Goal: Transaction & Acquisition: Purchase product/service

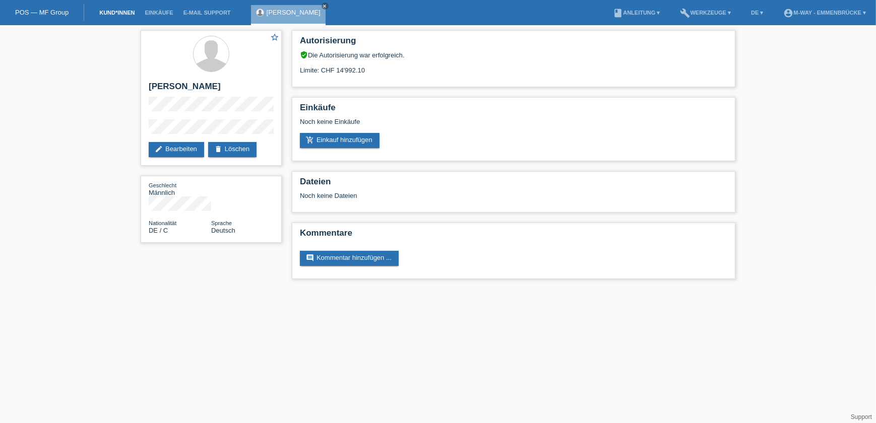
click at [111, 14] on link "Kund*innen" at bounding box center [116, 13] width 45 height 6
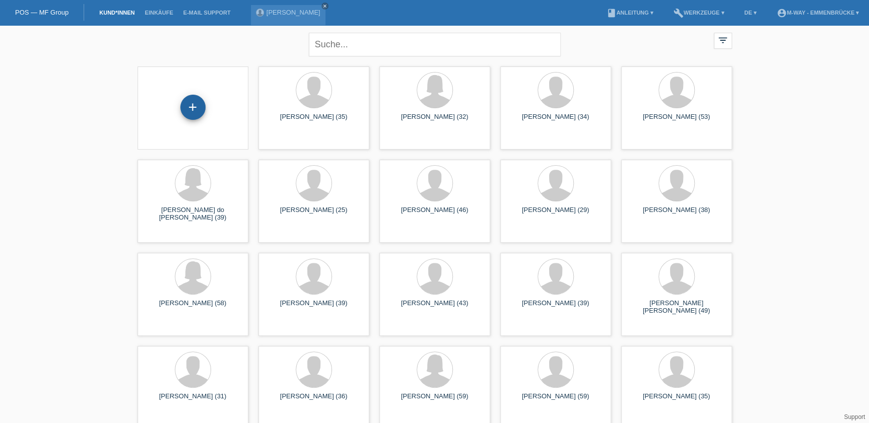
click at [200, 110] on div "+" at bounding box center [193, 107] width 24 height 17
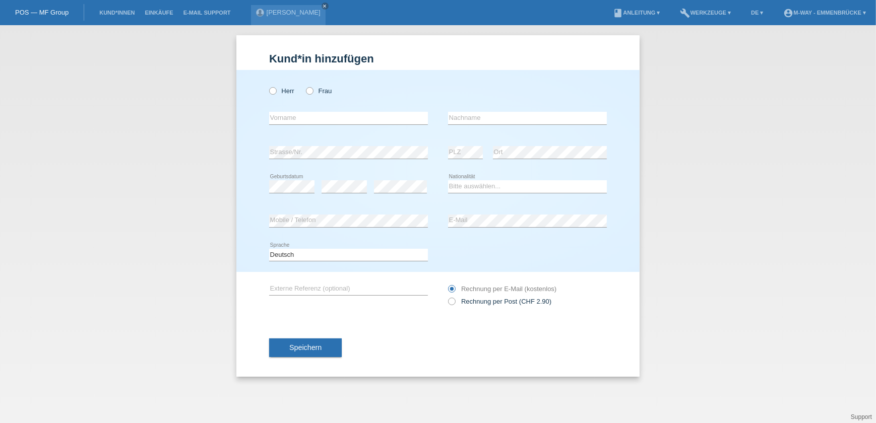
click at [304, 86] on icon at bounding box center [304, 86] width 0 height 0
click at [311, 89] on input "Frau" at bounding box center [309, 90] width 7 height 7
radio input "true"
click at [313, 115] on input "text" at bounding box center [348, 118] width 159 height 13
type input "a"
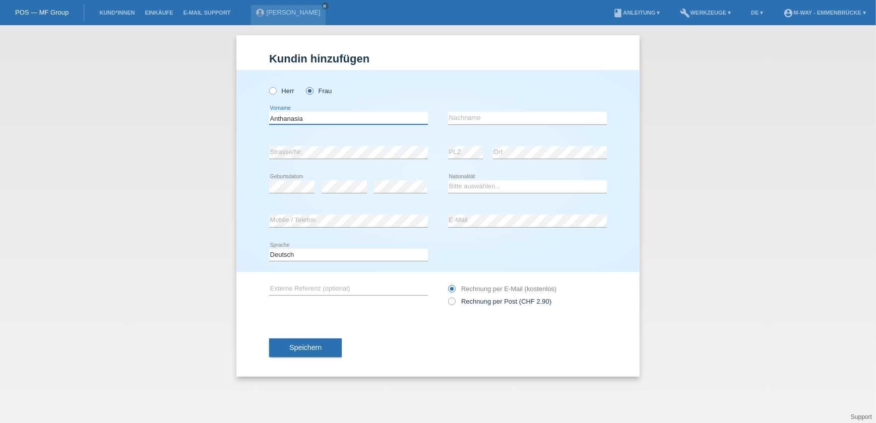
type input "Anthanasia"
type input "Kakaraki"
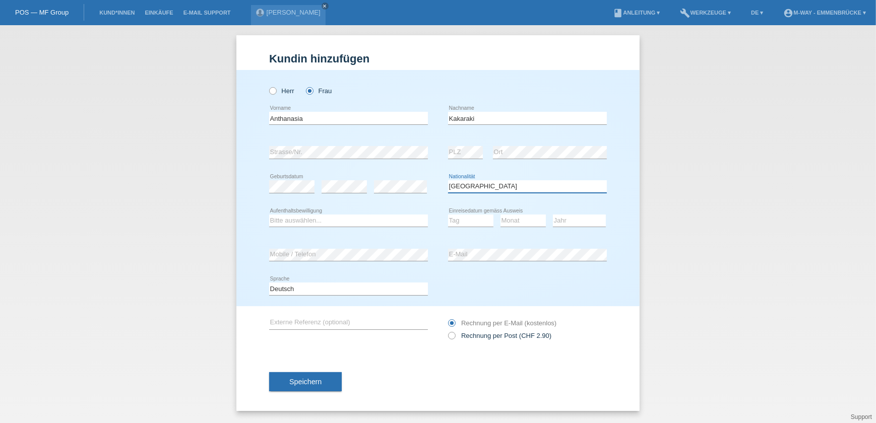
select select "GR"
select select "C"
click at [472, 222] on select "Tag 01 02 03 04 05 06 07 08 09 10 11" at bounding box center [470, 221] width 45 height 12
select select "15"
click at [448, 215] on select "Tag 01 02 03 04 05 06 07 08 09 10 11" at bounding box center [470, 221] width 45 height 12
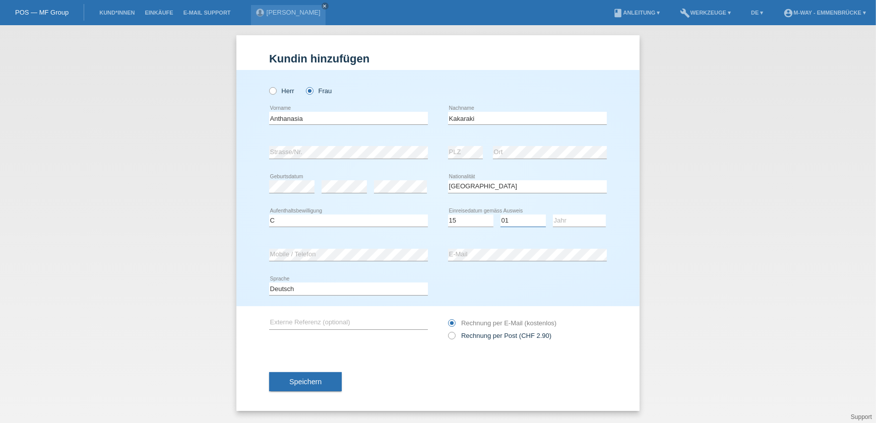
select select "03"
select select "2016"
click at [276, 120] on input "Anthanasia" at bounding box center [348, 118] width 159 height 13
type input "Athanasia"
click at [307, 383] on span "Speichern" at bounding box center [305, 382] width 32 height 8
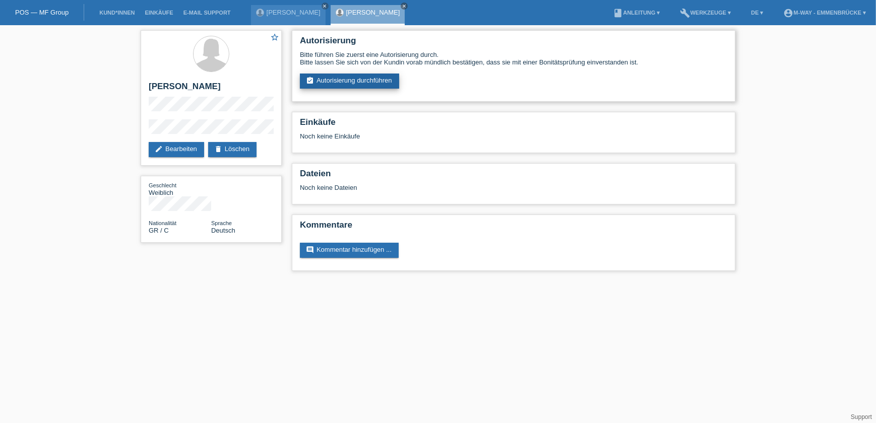
click at [359, 82] on link "assignment_turned_in Autorisierung durchführen" at bounding box center [349, 81] width 99 height 15
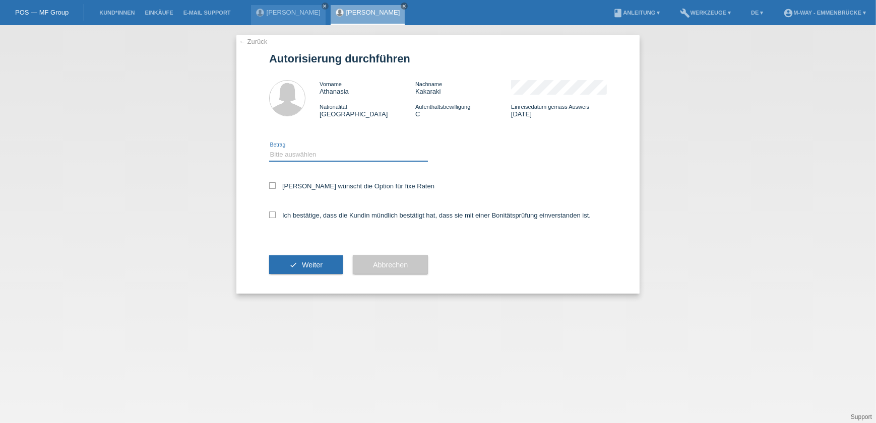
click at [282, 153] on select "Bitte auswählen CHF 1.00 - CHF 499.00 CHF 500.00 - CHF 1'999.00 CHF 2'000.00 - …" at bounding box center [348, 155] width 159 height 12
select select "3"
click at [269, 149] on select "Bitte auswählen CHF 1.00 - CHF 499.00 CHF 500.00 - CHF 1'999.00 CHF 2'000.00 - …" at bounding box center [348, 155] width 159 height 12
click at [272, 185] on icon at bounding box center [272, 185] width 7 height 7
click at [272, 185] on input "Kundin wünscht die Option für fixe Raten" at bounding box center [272, 185] width 7 height 7
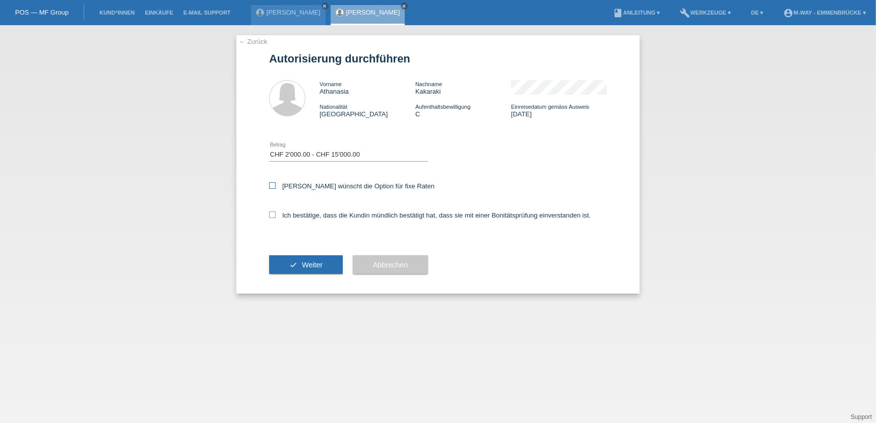
checkbox input "true"
click at [273, 215] on icon at bounding box center [272, 215] width 7 height 7
click at [273, 215] on input "Ich bestätige, dass die Kundin mündlich bestätigt hat, dass sie mit einer Bonit…" at bounding box center [272, 215] width 7 height 7
checkbox input "true"
click at [310, 268] on button "check Weiter" at bounding box center [306, 265] width 74 height 19
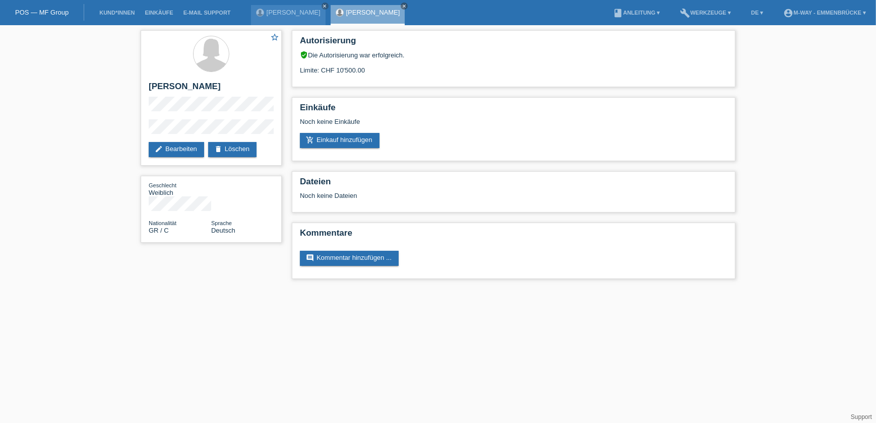
click at [53, 14] on link "POS — MF Group" at bounding box center [41, 13] width 53 height 8
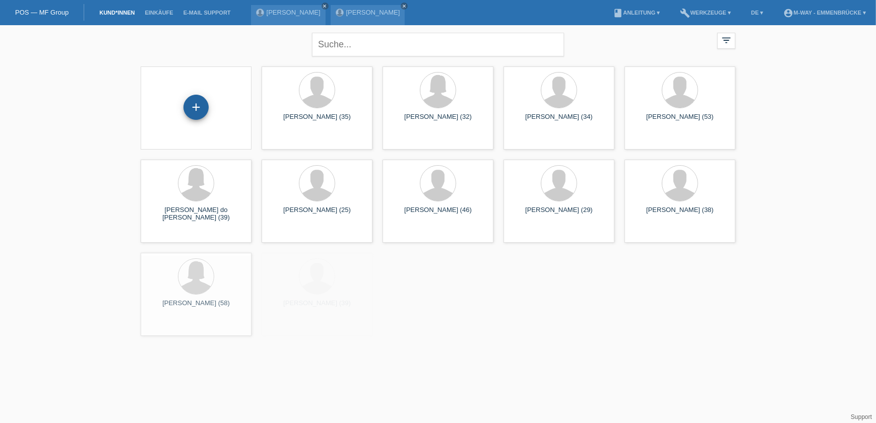
click at [197, 105] on div "+" at bounding box center [195, 107] width 25 height 25
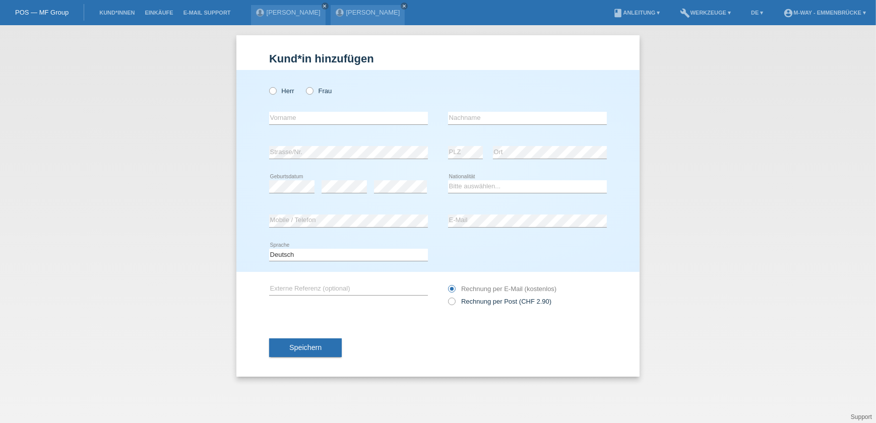
click at [320, 84] on div "Herr Frau" at bounding box center [348, 91] width 159 height 21
click at [317, 92] on label "Frau" at bounding box center [319, 91] width 26 height 8
click at [313, 92] on input "Frau" at bounding box center [309, 90] width 7 height 7
radio input "true"
click at [303, 115] on input "text" at bounding box center [348, 118] width 159 height 13
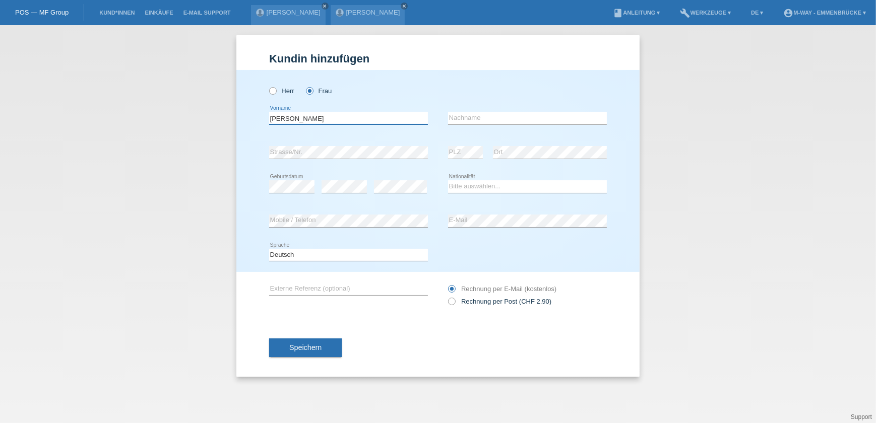
type input "[PERSON_NAME]"
type input "Wild"
click at [466, 186] on select "Bitte auswählen... Schweiz Deutschland Liechtenstein Österreich ------------ Af…" at bounding box center [527, 186] width 159 height 12
select select "CH"
click at [448, 180] on select "Bitte auswählen... Schweiz Deutschland Liechtenstein Österreich ------------ Af…" at bounding box center [527, 186] width 159 height 12
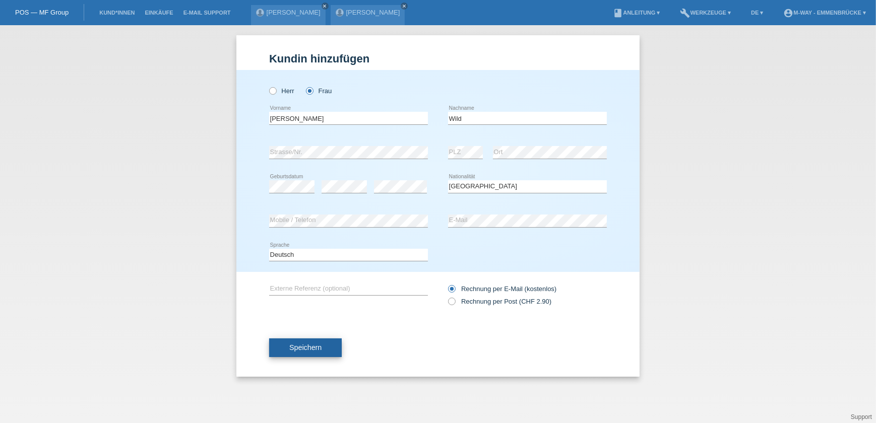
click at [324, 346] on button "Speichern" at bounding box center [305, 348] width 73 height 19
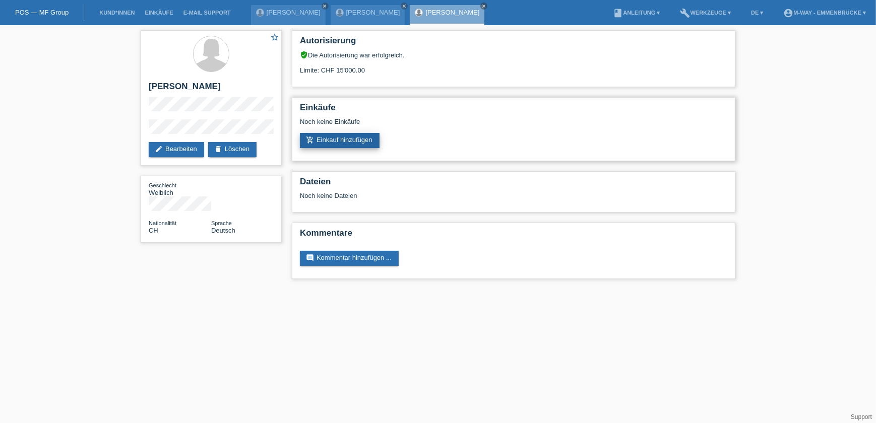
click at [354, 139] on link "add_shopping_cart Einkauf hinzufügen" at bounding box center [340, 140] width 80 height 15
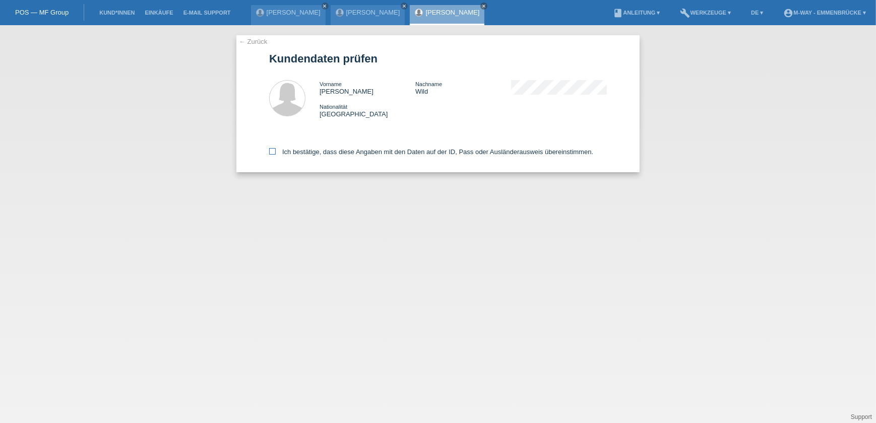
click at [318, 152] on label "Ich bestätige, dass diese Angaben mit den Daten auf der ID, Pass oder Ausländer…" at bounding box center [431, 152] width 324 height 8
click at [276, 152] on input "Ich bestätige, dass diese Angaben mit den Daten auf der ID, Pass oder Ausländer…" at bounding box center [272, 151] width 7 height 7
checkbox input "true"
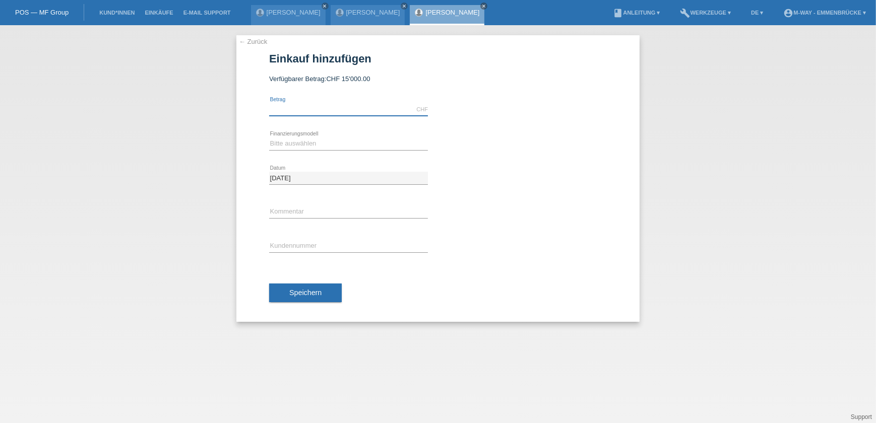
click at [363, 110] on input "text" at bounding box center [348, 109] width 159 height 13
type input "2888.30"
drag, startPoint x: 391, startPoint y: 145, endPoint x: 383, endPoint y: 151, distance: 10.8
click at [391, 145] on select "Bitte auswählen Fixe Raten Kauf auf Rechnung mit Teilzahlungsoption" at bounding box center [348, 144] width 159 height 12
select select "77"
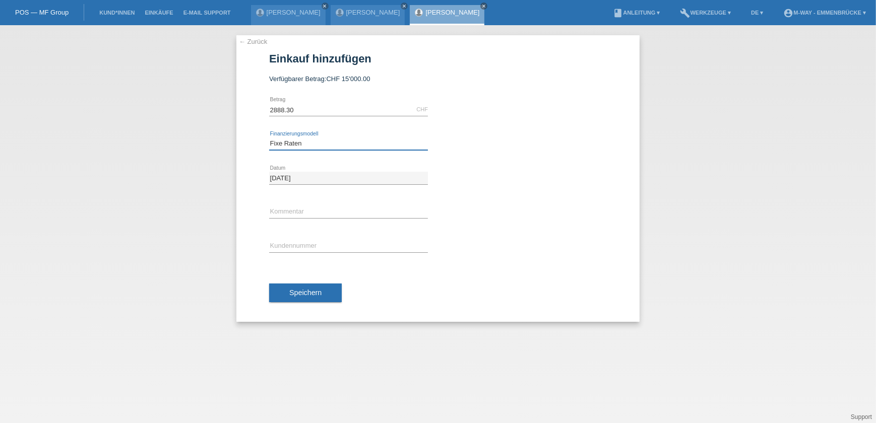
click at [269, 138] on select "Bitte auswählen Fixe Raten Kauf auf Rechnung mit Teilzahlungsoption" at bounding box center [348, 144] width 159 height 12
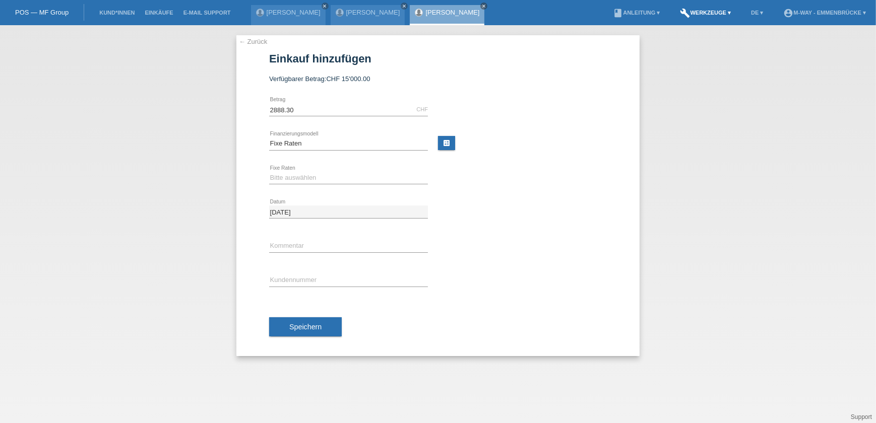
click at [717, 12] on link "build Werkzeuge ▾" at bounding box center [705, 13] width 61 height 6
click at [695, 36] on span "Raten-Kalkulator" at bounding box center [702, 39] width 52 height 12
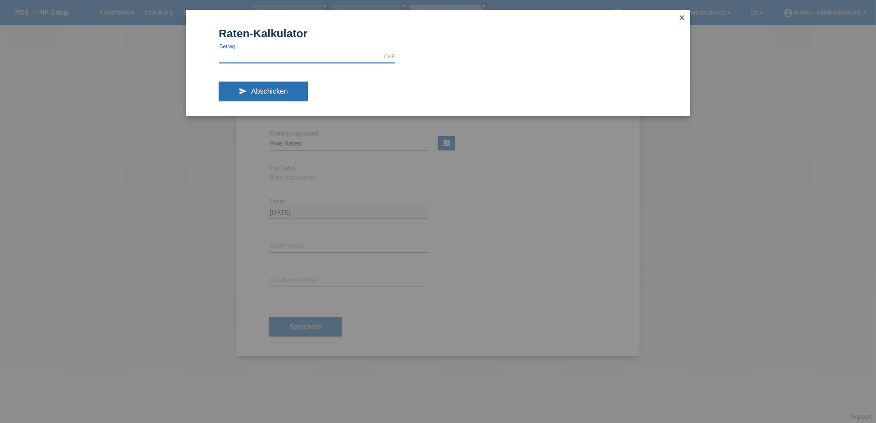
click at [314, 54] on input "text" at bounding box center [307, 56] width 176 height 13
click at [223, 57] on input "288.30" at bounding box center [307, 56] width 176 height 13
type input "2888.30"
click at [273, 91] on span "Abschicken" at bounding box center [269, 91] width 37 height 8
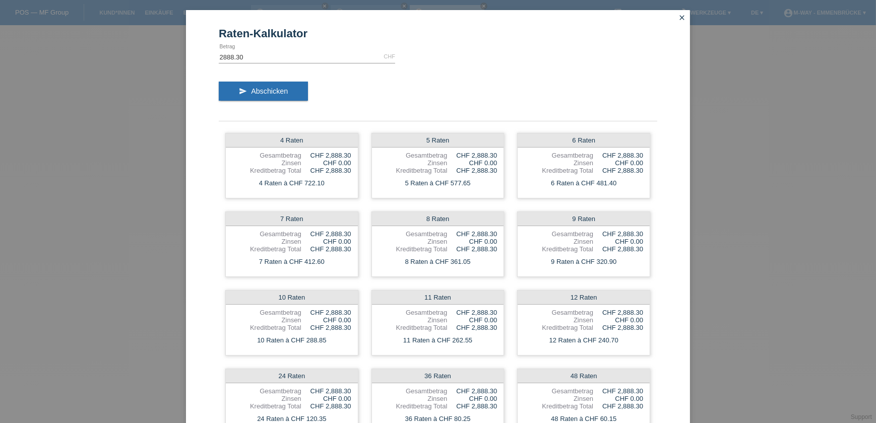
click at [680, 17] on icon "close" at bounding box center [682, 18] width 8 height 8
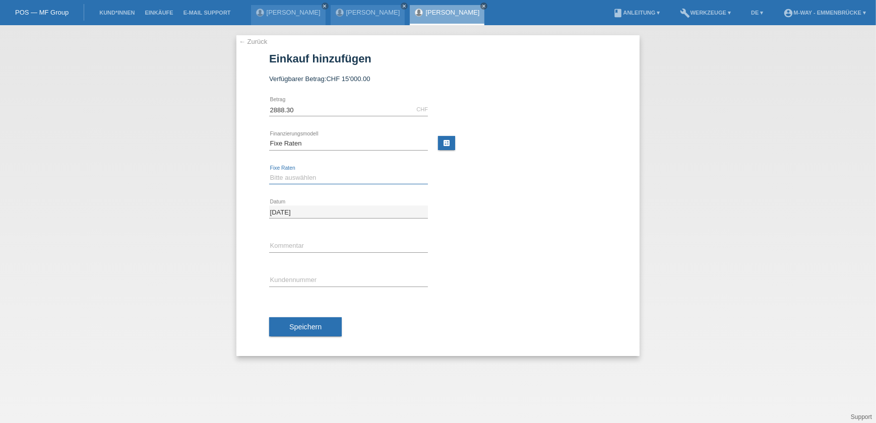
click at [338, 174] on select "Bitte auswählen 4 Raten 5 Raten 6 Raten 7 Raten 8 Raten 9 Raten 10 Raten 11 Rat…" at bounding box center [348, 178] width 159 height 12
select select "202"
click at [269, 172] on select "Bitte auswählen 4 Raten 5 Raten 6 Raten 7 Raten 8 Raten 9 Raten 10 Raten 11 Rat…" at bounding box center [348, 178] width 159 height 12
click at [318, 269] on div "error Kundennummer" at bounding box center [348, 281] width 159 height 34
click at [312, 279] on input "text" at bounding box center [348, 280] width 159 height 13
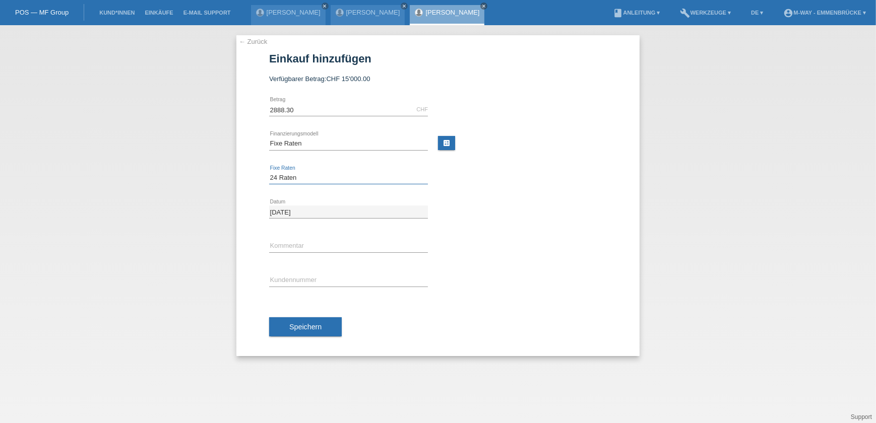
click at [317, 182] on select "Bitte auswählen 4 Raten 5 Raten 6 Raten 7 Raten 8 Raten 9 Raten 10 Raten 11 Rat…" at bounding box center [348, 178] width 159 height 12
click at [488, 238] on div "error Kommentar" at bounding box center [438, 246] width 338 height 34
click at [307, 178] on select "Bitte auswählen 4 Raten 5 Raten 6 Raten 7 Raten 8 Raten 9 Raten 10 Raten 11 Rat…" at bounding box center [348, 178] width 159 height 12
click at [549, 257] on div "error Kommentar" at bounding box center [438, 246] width 338 height 34
click at [311, 281] on input "text" at bounding box center [348, 280] width 159 height 13
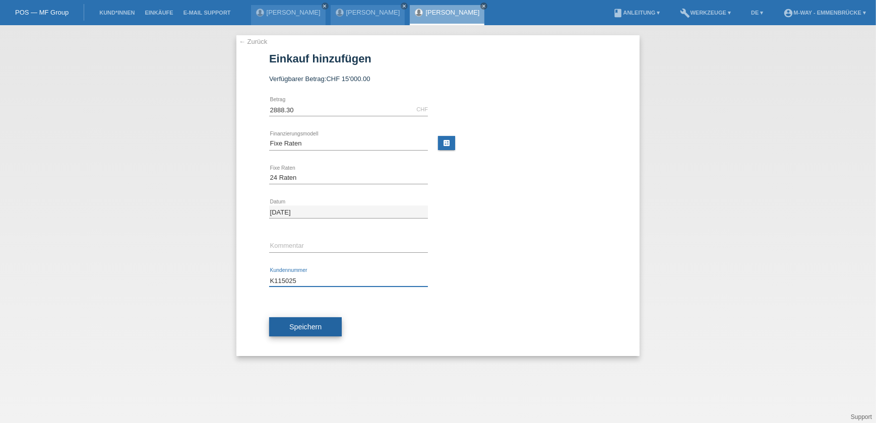
type input "K115025"
click at [323, 327] on button "Speichern" at bounding box center [305, 327] width 73 height 19
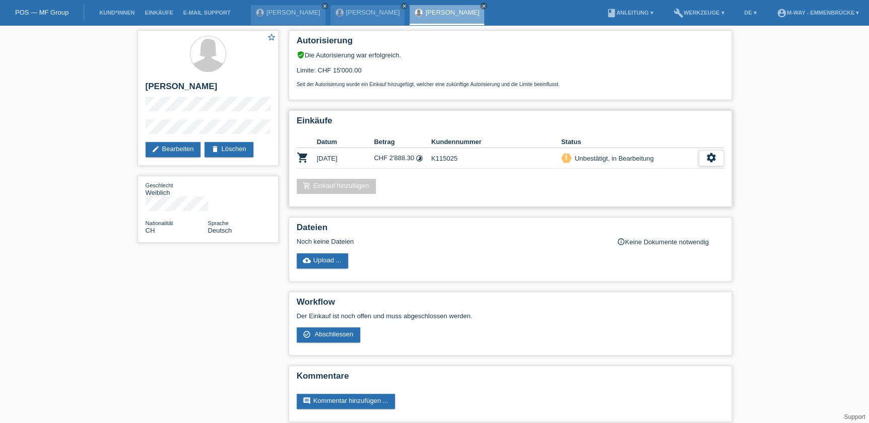
click at [710, 153] on icon "settings" at bounding box center [711, 157] width 11 height 11
click at [661, 202] on div "check_circle_outline Abschliessen" at bounding box center [676, 203] width 162 height 15
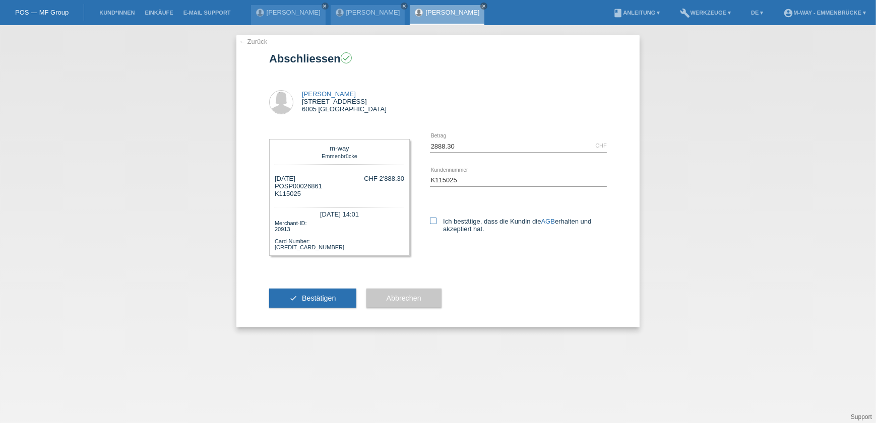
click at [460, 225] on label "Ich bestätige, dass die Kundin die AGB erhalten und akzeptiert hat." at bounding box center [518, 225] width 177 height 15
click at [437, 224] on input "Ich bestätige, dass die Kundin die AGB erhalten und akzeptiert hat." at bounding box center [433, 221] width 7 height 7
checkbox input "true"
click at [323, 301] on span "Bestätigen" at bounding box center [319, 298] width 34 height 8
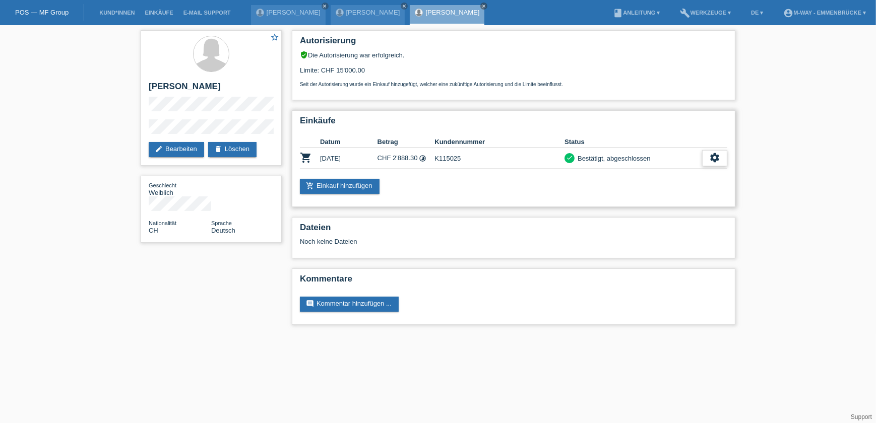
click at [713, 161] on icon "settings" at bounding box center [714, 157] width 11 height 11
click at [670, 202] on span "Quittung herunterladen" at bounding box center [678, 203] width 70 height 12
